Goal: Task Accomplishment & Management: Complete application form

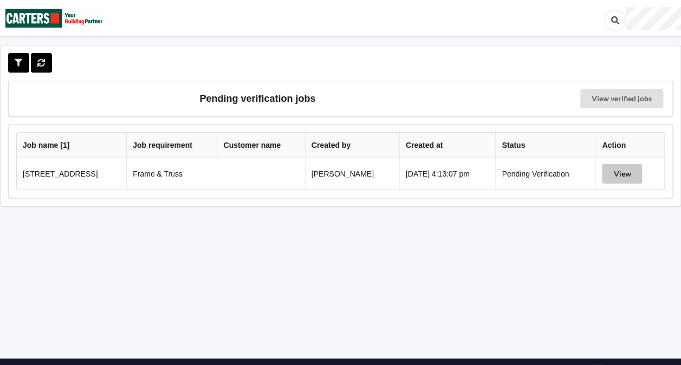
click at [621, 173] on button "View" at bounding box center [622, 174] width 40 height 20
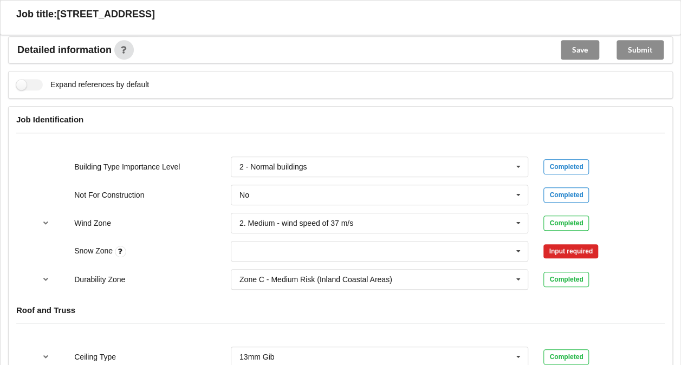
scroll to position [412, 0]
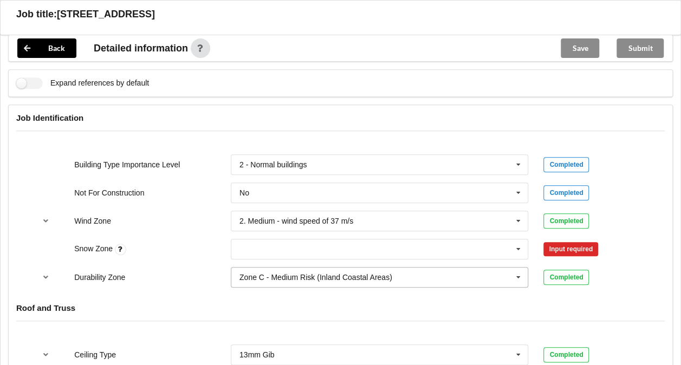
click at [347, 280] on input "text" at bounding box center [380, 278] width 297 height 20
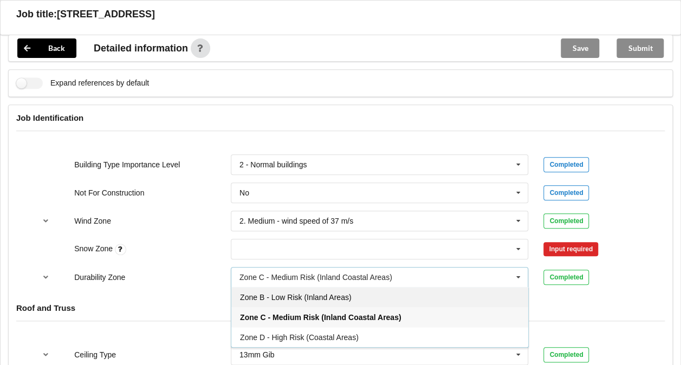
click at [309, 300] on div "Zone B - Low Risk (Inland Areas)" at bounding box center [379, 297] width 297 height 20
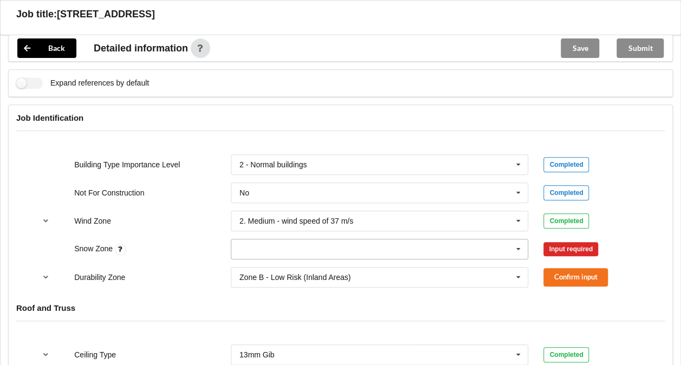
click at [322, 246] on input "text" at bounding box center [380, 250] width 297 height 20
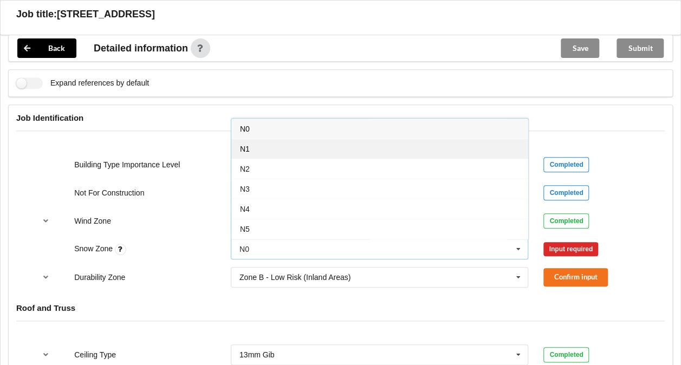
click at [272, 140] on div "N1" at bounding box center [379, 149] width 297 height 20
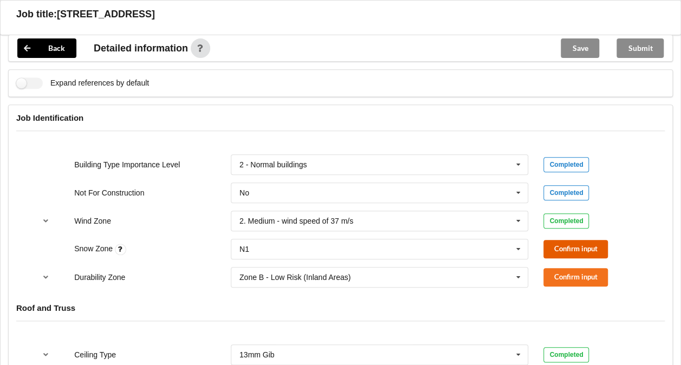
click at [564, 242] on button "Confirm input" at bounding box center [576, 249] width 64 height 18
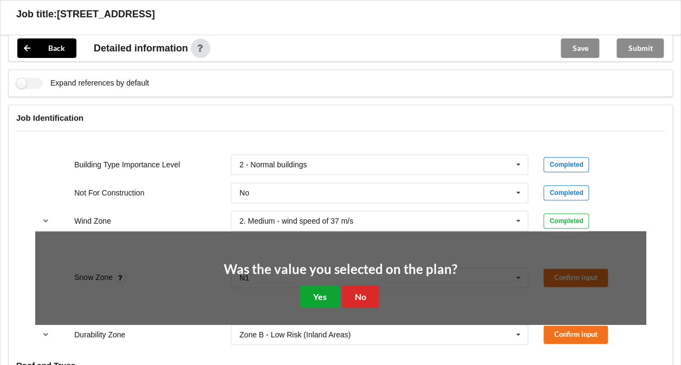
click at [313, 291] on button "Yes" at bounding box center [320, 297] width 40 height 22
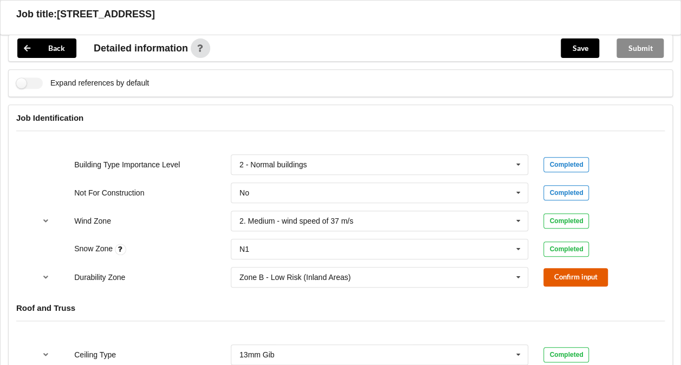
click at [578, 279] on button "Confirm input" at bounding box center [576, 277] width 64 height 18
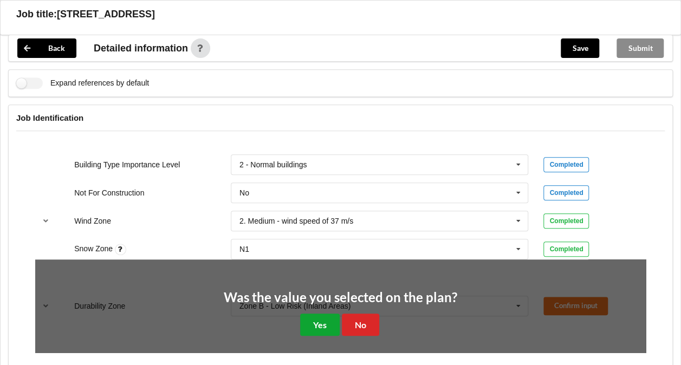
click at [320, 325] on button "Yes" at bounding box center [320, 325] width 40 height 22
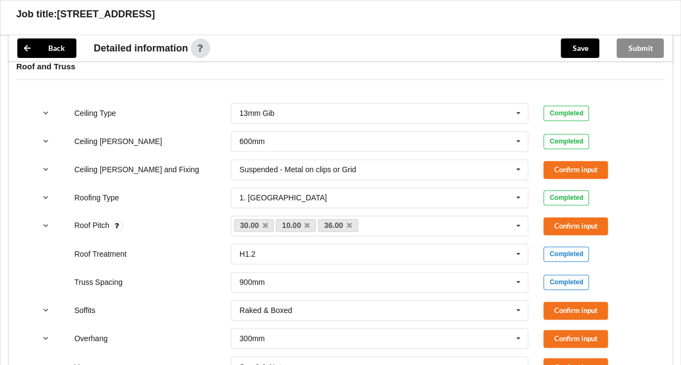
scroll to position [667, 0]
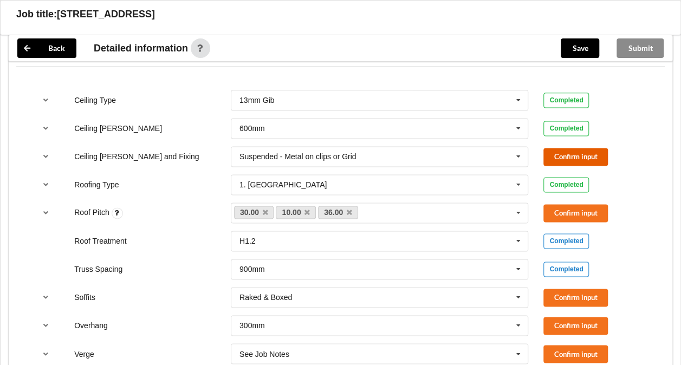
click at [568, 149] on button "Confirm input" at bounding box center [576, 157] width 64 height 18
click at [348, 209] on icon at bounding box center [349, 212] width 5 height 7
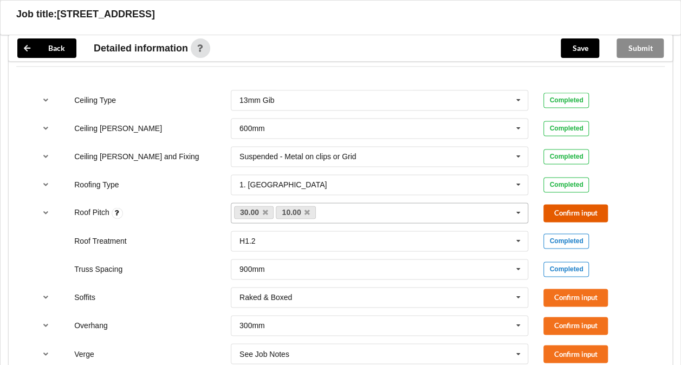
click at [565, 212] on button "Confirm input" at bounding box center [576, 213] width 64 height 18
click at [566, 297] on button "Confirm input" at bounding box center [576, 298] width 64 height 18
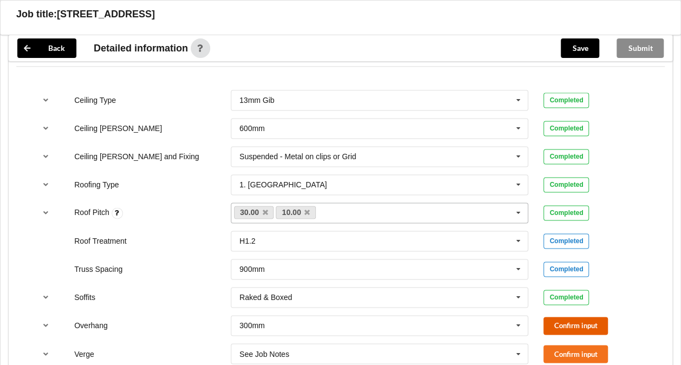
click at [568, 321] on button "Confirm input" at bounding box center [576, 326] width 64 height 18
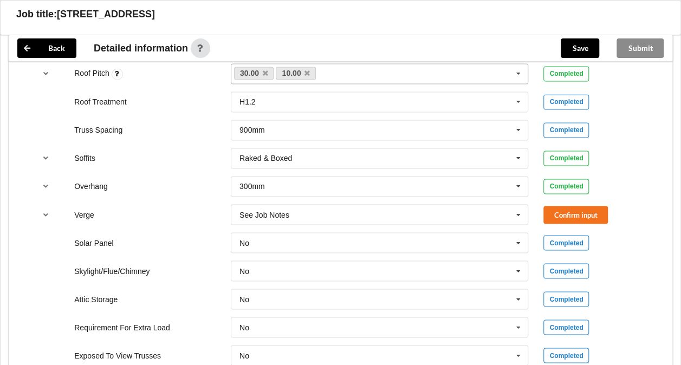
scroll to position [818, 0]
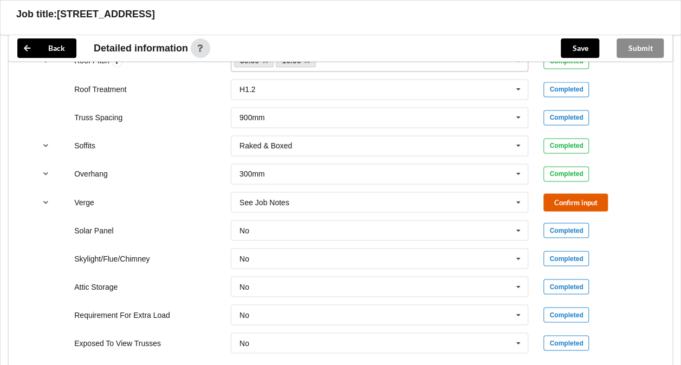
click at [566, 197] on button "Confirm input" at bounding box center [576, 202] width 64 height 18
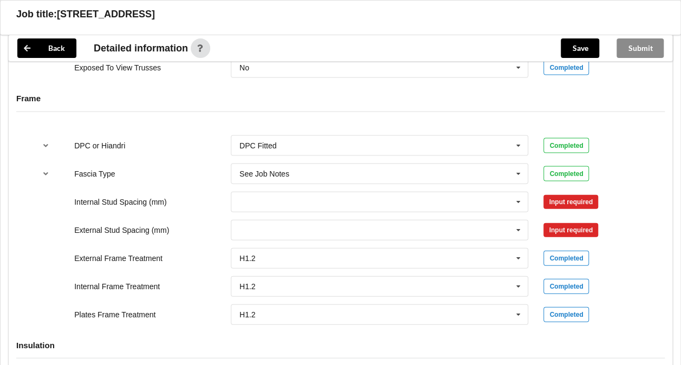
scroll to position [1095, 0]
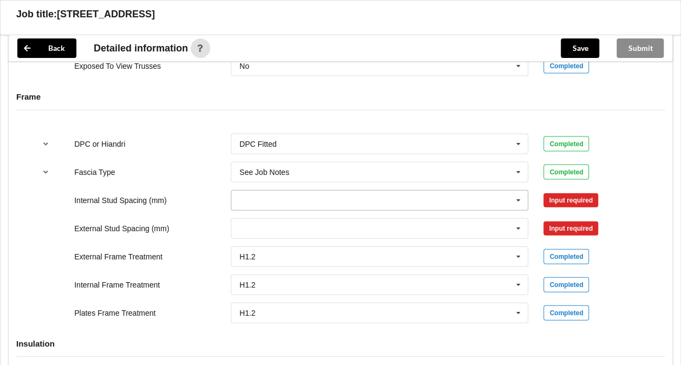
click at [518, 194] on icon at bounding box center [519, 201] width 16 height 20
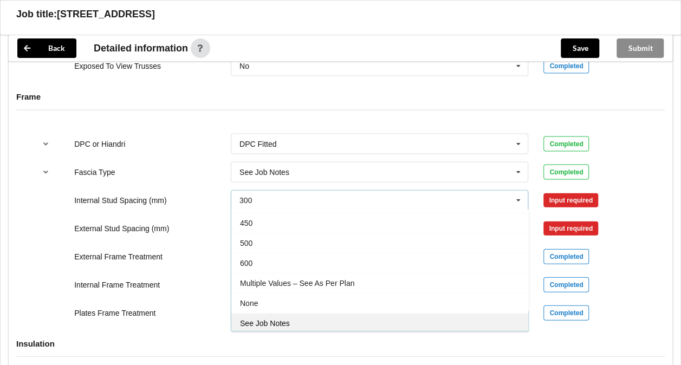
click at [420, 324] on div "See Job Notes" at bounding box center [379, 323] width 297 height 20
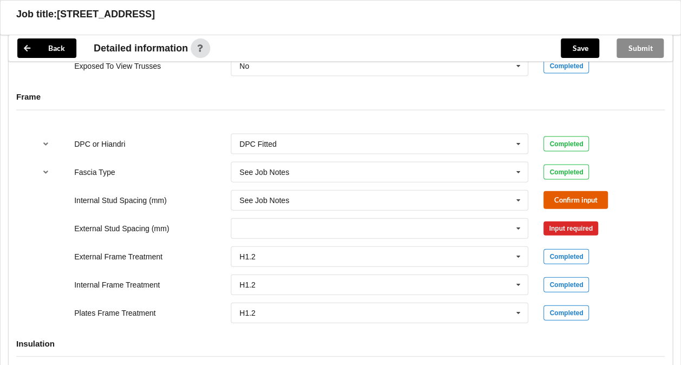
click at [578, 196] on button "Confirm input" at bounding box center [576, 200] width 64 height 18
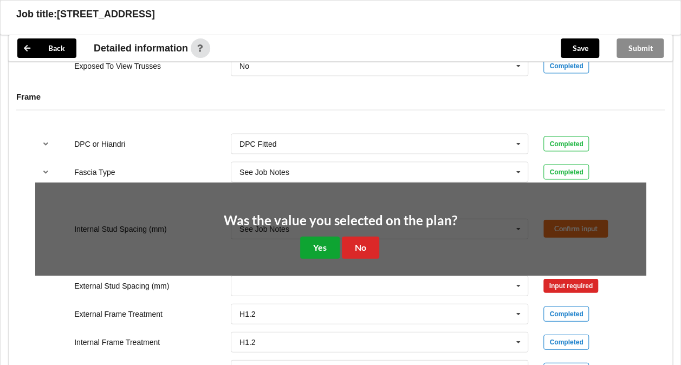
click at [317, 245] on button "Yes" at bounding box center [320, 248] width 40 height 22
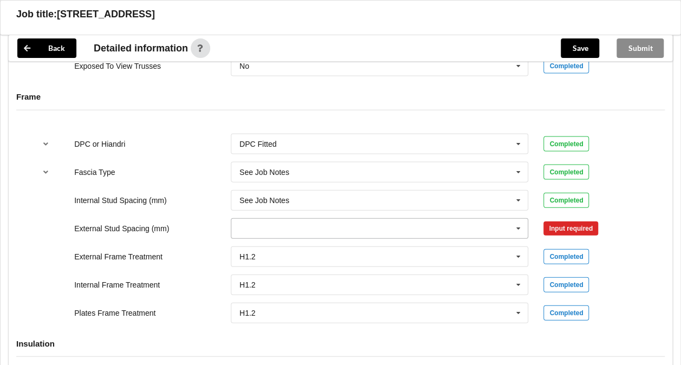
click at [518, 224] on icon at bounding box center [519, 229] width 16 height 20
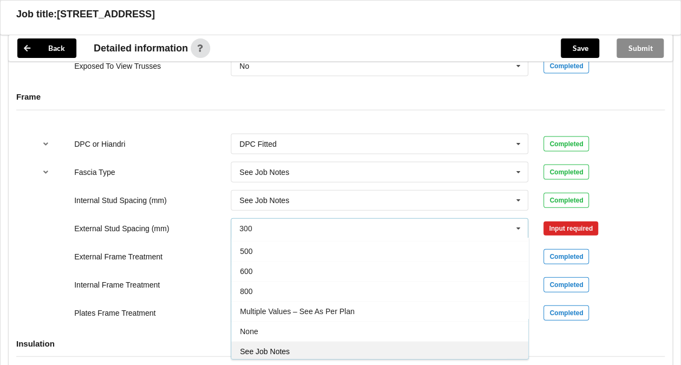
click at [375, 351] on div "See Job Notes" at bounding box center [379, 351] width 297 height 20
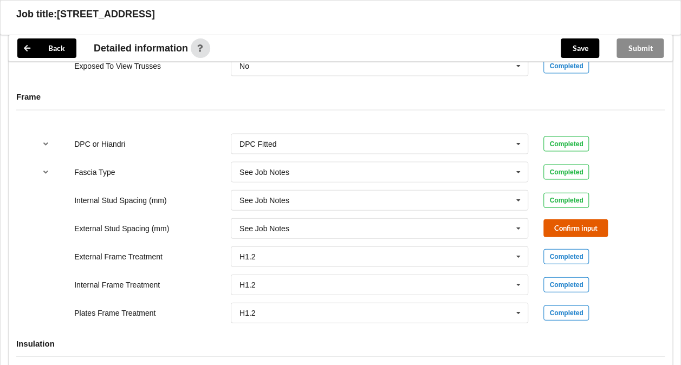
click at [570, 220] on button "Confirm input" at bounding box center [576, 229] width 64 height 18
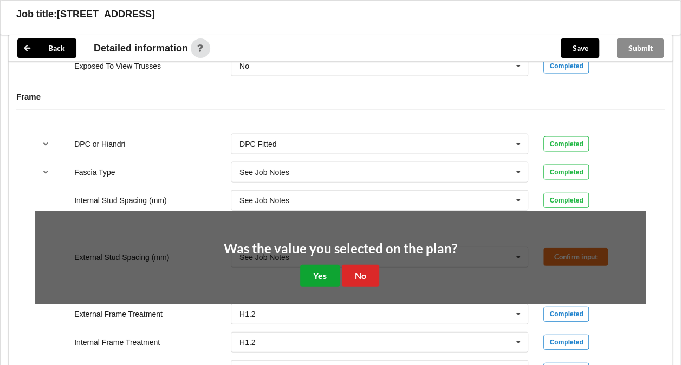
click at [322, 275] on button "Yes" at bounding box center [320, 276] width 40 height 22
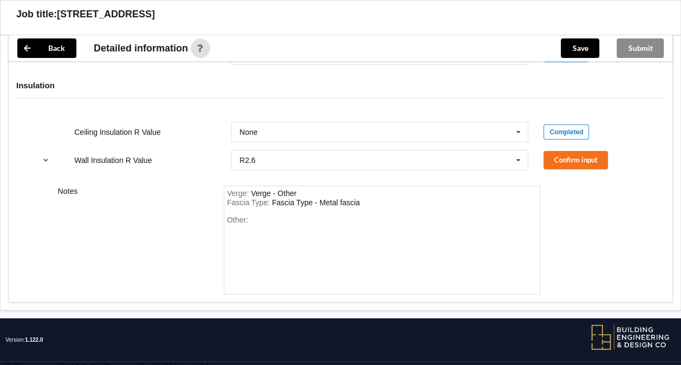
scroll to position [1357, 0]
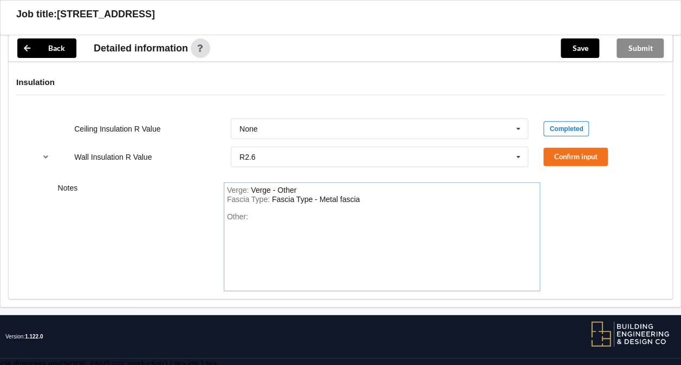
click at [379, 195] on div "Fascia Type : Fascia Type - Metal fascia" at bounding box center [382, 200] width 311 height 10
click at [273, 215] on div "Other:" at bounding box center [382, 250] width 311 height 76
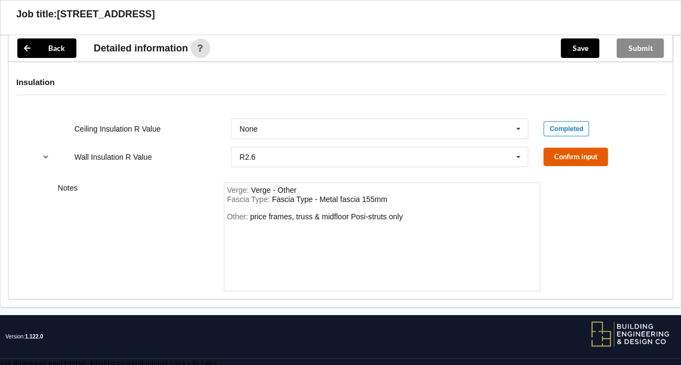
click at [568, 155] on button "Confirm input" at bounding box center [576, 157] width 64 height 18
click at [572, 49] on button "Save" at bounding box center [580, 48] width 38 height 20
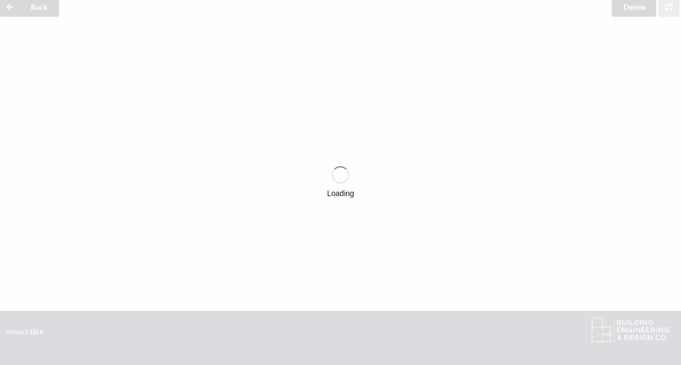
scroll to position [48, 0]
drag, startPoint x: 572, startPoint y: 49, endPoint x: 685, endPoint y: 162, distance: 159.8
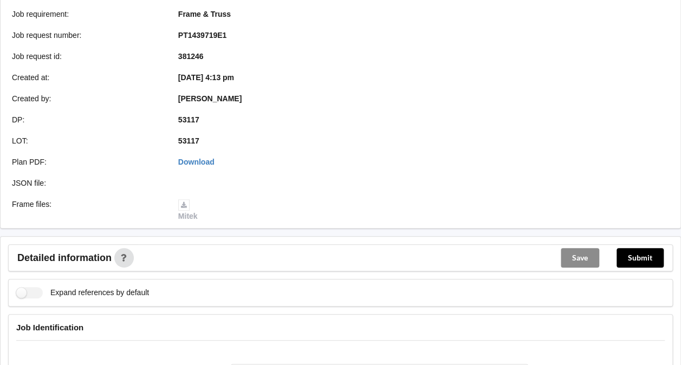
scroll to position [0, 0]
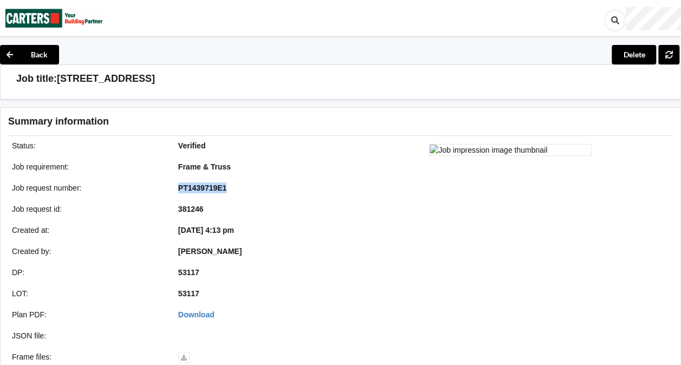
drag, startPoint x: 177, startPoint y: 185, endPoint x: 238, endPoint y: 189, distance: 61.4
click at [238, 189] on div "PT1439719E1" at bounding box center [254, 188] width 166 height 11
copy b "PT1439719E1"
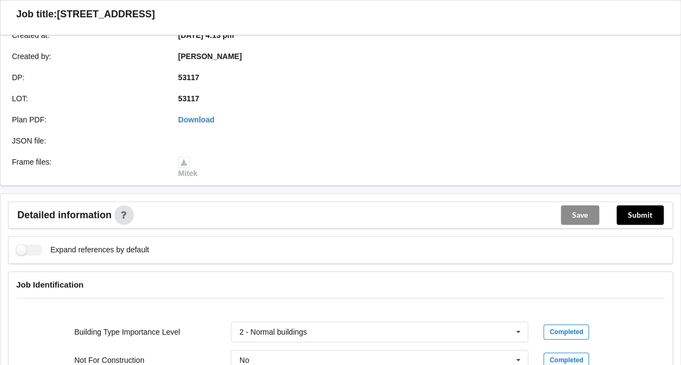
scroll to position [366, 0]
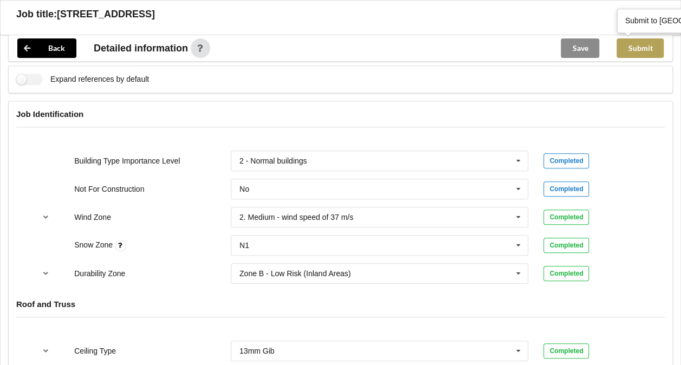
click at [643, 50] on button "Submit" at bounding box center [640, 48] width 47 height 20
